Goal: Information Seeking & Learning: Understand process/instructions

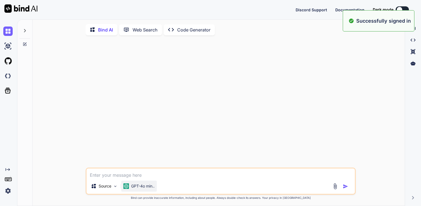
click at [142, 191] on div "GPT-4o min.." at bounding box center [139, 185] width 36 height 11
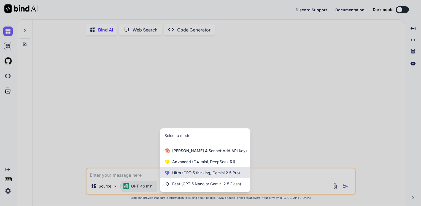
click at [190, 175] on span "(GPT-5 thinking, Gemini 2.5 Pro)" at bounding box center [210, 172] width 59 height 5
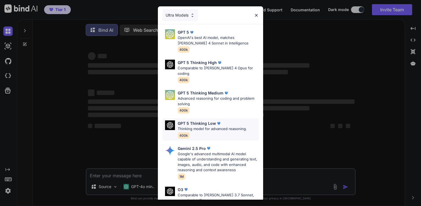
scroll to position [61, 0]
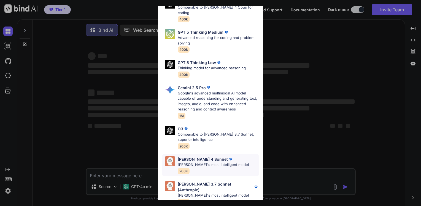
click at [204, 163] on div "[PERSON_NAME] 4 Sonnet [PERSON_NAME]'s most intelligent model 200K" at bounding box center [213, 165] width 71 height 18
type textarea "x"
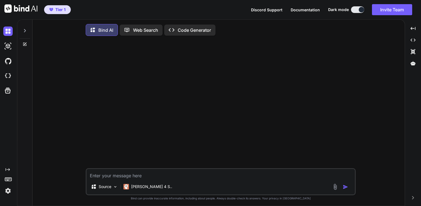
click at [150, 177] on textarea at bounding box center [221, 174] width 269 height 10
paste textarea "root@infallible-[PERSON_NAME]:/home/borsu/udemy-downloader# python3 main.py -c …"
type textarea "root@infallible-[PERSON_NAME]:/home/borsu/udemy-downloader# python3 main.py -c …"
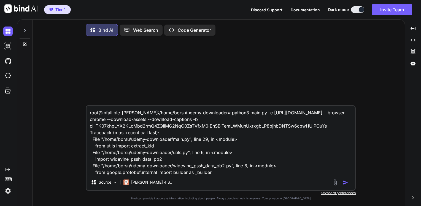
scroll to position [20, 0]
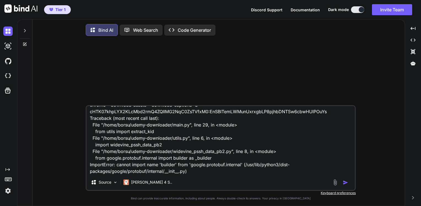
type textarea "x"
type textarea "root@infallible-[PERSON_NAME]:/home/borsu/udemy-downloader# python3 main.py -c …"
type textarea "x"
type textarea "root@infallible-[PERSON_NAME]:/home/borsu/udemy-downloader# python3 main.py -c …"
type textarea "x"
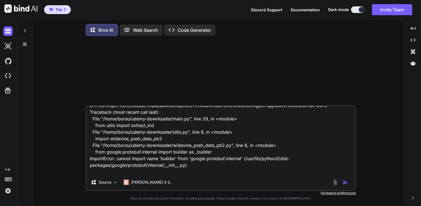
scroll to position [34, 0]
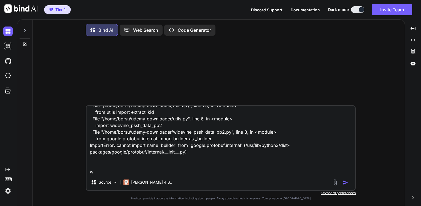
type textarea "root@infallible-[PERSON_NAME]:/home/borsu/udemy-downloader# python3 main.py -c …"
type textarea "x"
type textarea "root@infallible-[PERSON_NAME]:/home/borsu/udemy-downloader# python3 main.py -c …"
type textarea "x"
type textarea "root@infallible-[PERSON_NAME]:/home/borsu/udemy-downloader# python3 main.py -c …"
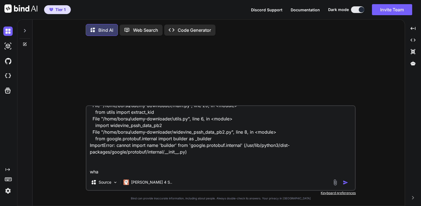
type textarea "x"
type textarea "root@infallible-[PERSON_NAME]:/home/borsu/udemy-downloader# python3 main.py -c …"
type textarea "x"
type textarea "root@infallible-[PERSON_NAME]:/home/borsu/udemy-downloader# python3 main.py -c …"
type textarea "x"
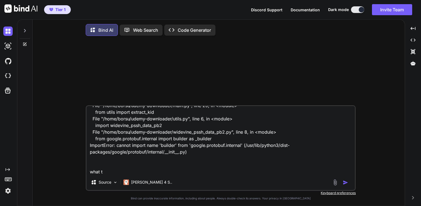
type textarea "root@infallible-[PERSON_NAME]:/home/borsu/udemy-downloader# python3 main.py -c …"
type textarea "x"
type textarea "root@infallible-[PERSON_NAME]:/home/borsu/udemy-downloader# python3 main.py -c …"
type textarea "x"
type textarea "root@infallible-[PERSON_NAME]:/home/borsu/udemy-downloader# python3 main.py -c …"
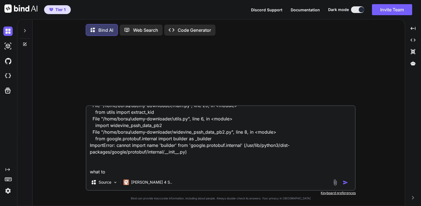
type textarea "x"
type textarea "root@infallible-[PERSON_NAME]:/home/borsu/udemy-downloader# python3 main.py -c …"
type textarea "x"
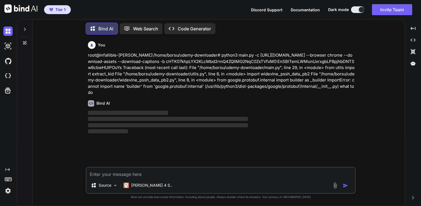
scroll to position [2, 0]
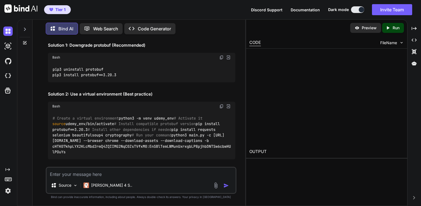
type textarea "x"
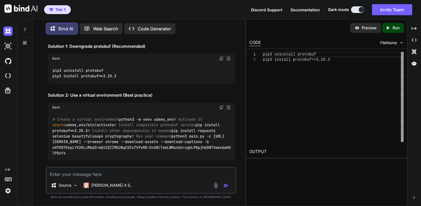
scroll to position [114, 0]
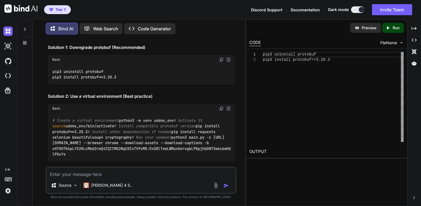
click at [72, 69] on code "pip3 uninstall protobuf pip3 install protobuf==3.20.3" at bounding box center [84, 74] width 64 height 11
copy code "pip3 uninstall protobuf"
click at [84, 175] on textarea at bounding box center [141, 172] width 189 height 10
paste textarea "Not uninstalling protobuf at /usr/lib/python3/dist-packages, outside environmen…"
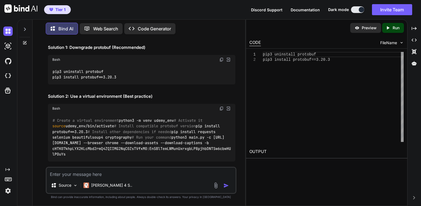
type textarea "Not uninstalling protobuf at /usr/lib/python3/dist-packages, outside environmen…"
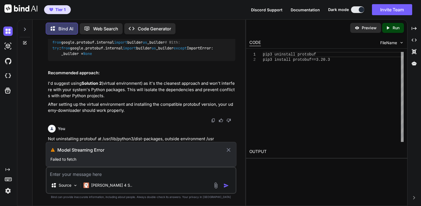
scroll to position [495, 0]
click at [93, 178] on div "Source Claude 4 S.." at bounding box center [141, 180] width 191 height 27
click at [98, 176] on textarea at bounding box center [141, 172] width 189 height 10
paste textarea "Not uninstalling protobuf at /usr/lib/python3/dist-packages, outside environmen…"
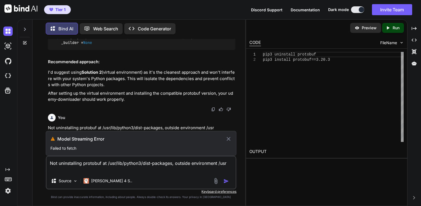
type textarea "Not uninstalling protobuf at /usr/lib/python3/dist-packages, outside environmen…"
click at [230, 142] on icon at bounding box center [229, 138] width 6 height 7
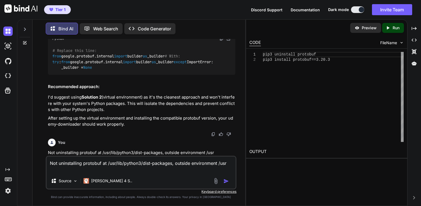
scroll to position [482, 0]
click at [224, 181] on div at bounding box center [222, 181] width 18 height 6
click at [226, 180] on img "button" at bounding box center [227, 181] width 6 height 6
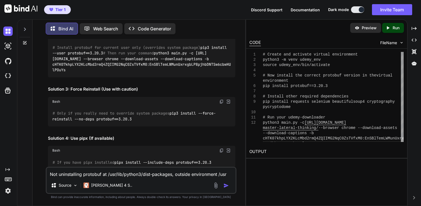
scroll to position [665, 0]
copy code "python3 -m venv udemy_env"
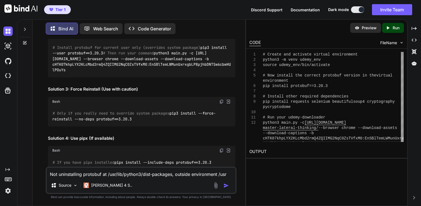
copy code "source udemy_env/bin/activate"
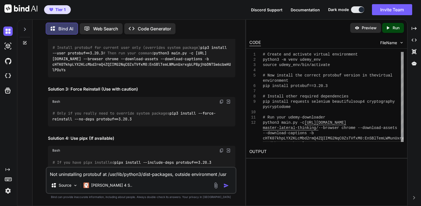
copy code "pip install protobuf==3.20.3"
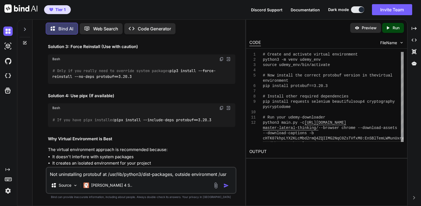
scroll to position [708, 0]
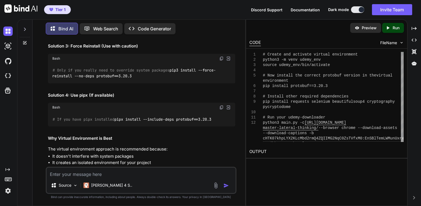
click at [68, 175] on textarea at bounding box center [141, 172] width 189 height 10
type textarea "how do I install shaka-packager on linux ubunut"
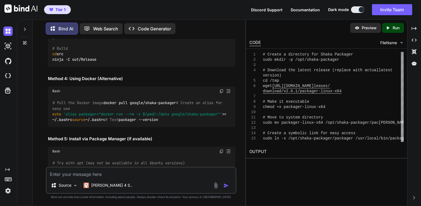
scroll to position [1286, 0]
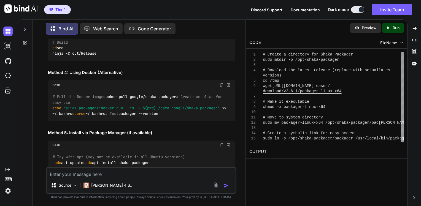
copy code "sudo mkdir -p /opt/shaka-packager"
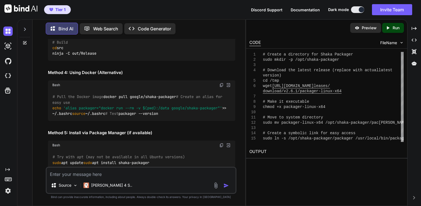
copy code "cd /tmp"
copy code "wget [URL][DOMAIN_NAME]"
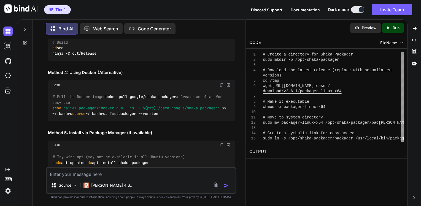
copy code "chmod +x packager-linux-x64"
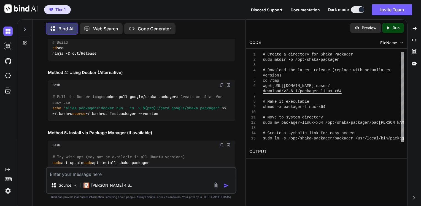
copy code "sudo mv packager-linux-x64 /opt/shaka-packager/packager"
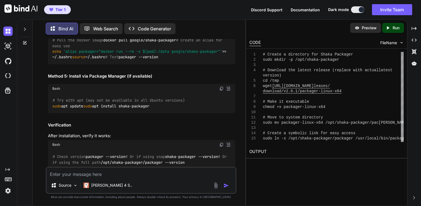
scroll to position [1350, 0]
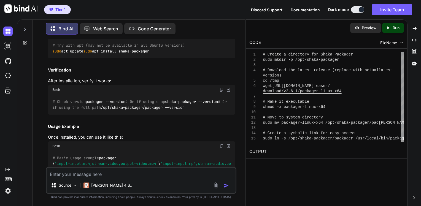
scroll to position [1398, 0]
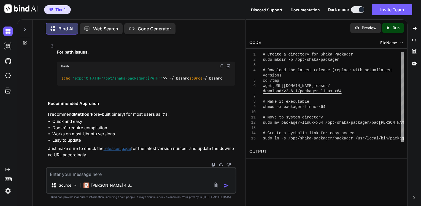
scroll to position [2030, 0]
click at [87, 177] on textarea at bounding box center [141, 172] width 189 height 10
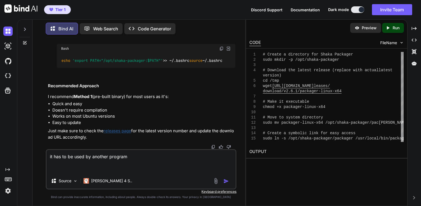
paste textarea "sudo snap install shaka-packager"
paste textarea "0:EnSBlTemLWMunUxrxgbLP8pjhbDNTSw6cbwHUlPOuYs [04:11:34] [udemy-downloader] [pr…"
type textarea "it has to be used by another program 0:EnSBlTemLWMunUxrxgbLP8pjhbDNTSw6cbwHUlPO…"
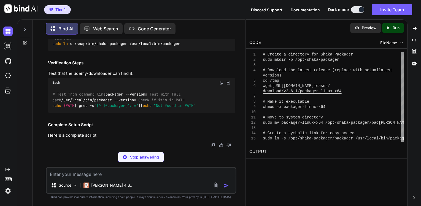
scroll to position [2269, 0]
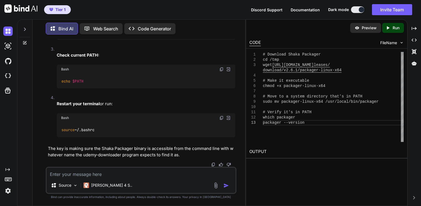
scroll to position [3056, 0]
click at [132, 178] on div "Source Claude 4 S.." at bounding box center [141, 180] width 191 height 27
click at [63, 176] on textarea at bounding box center [141, 172] width 189 height 10
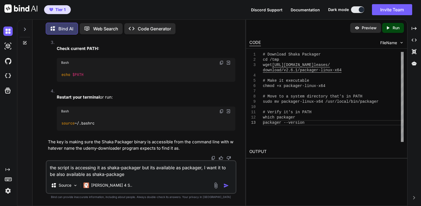
type textarea "the script is accessing it as shaka-packager but its available as packager, I w…"
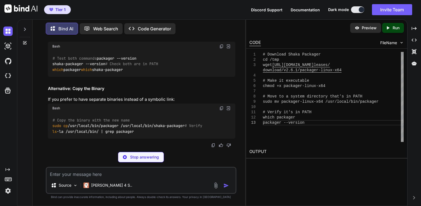
scroll to position [3219, 0]
